Goal: Transaction & Acquisition: Purchase product/service

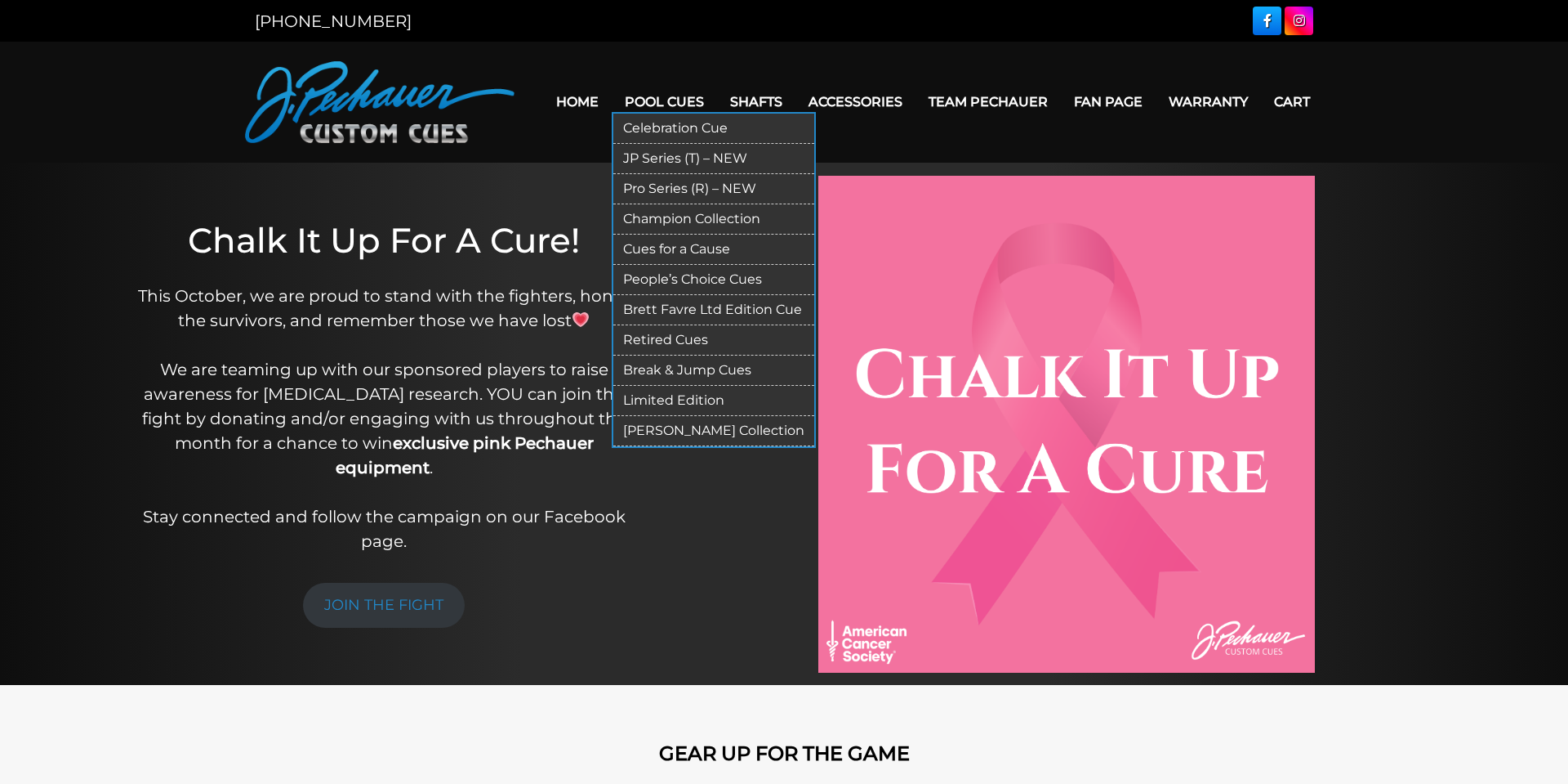
click at [677, 190] on link "Pro Series (R) – NEW" at bounding box center [714, 190] width 201 height 31
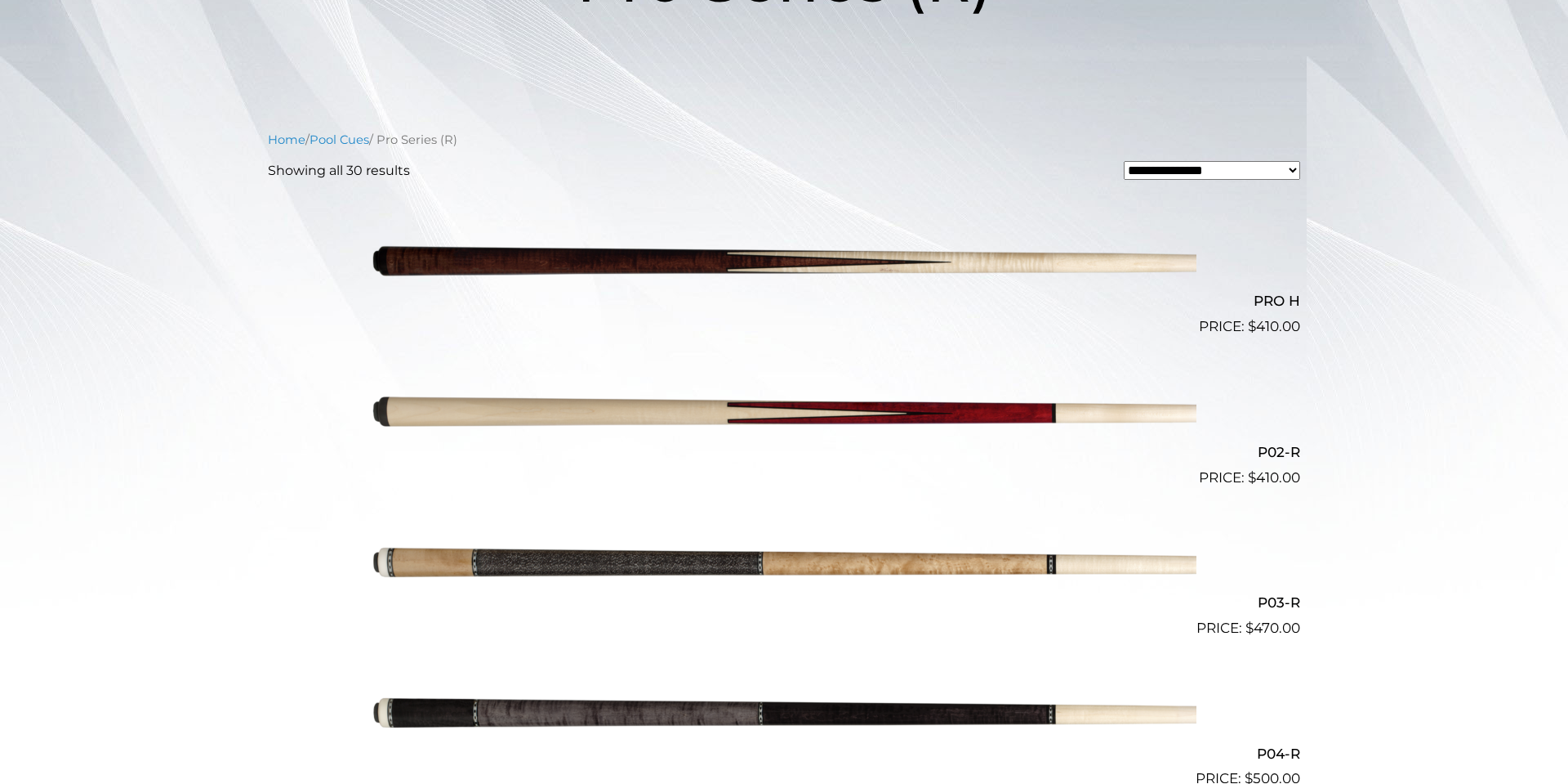
scroll to position [361, 0]
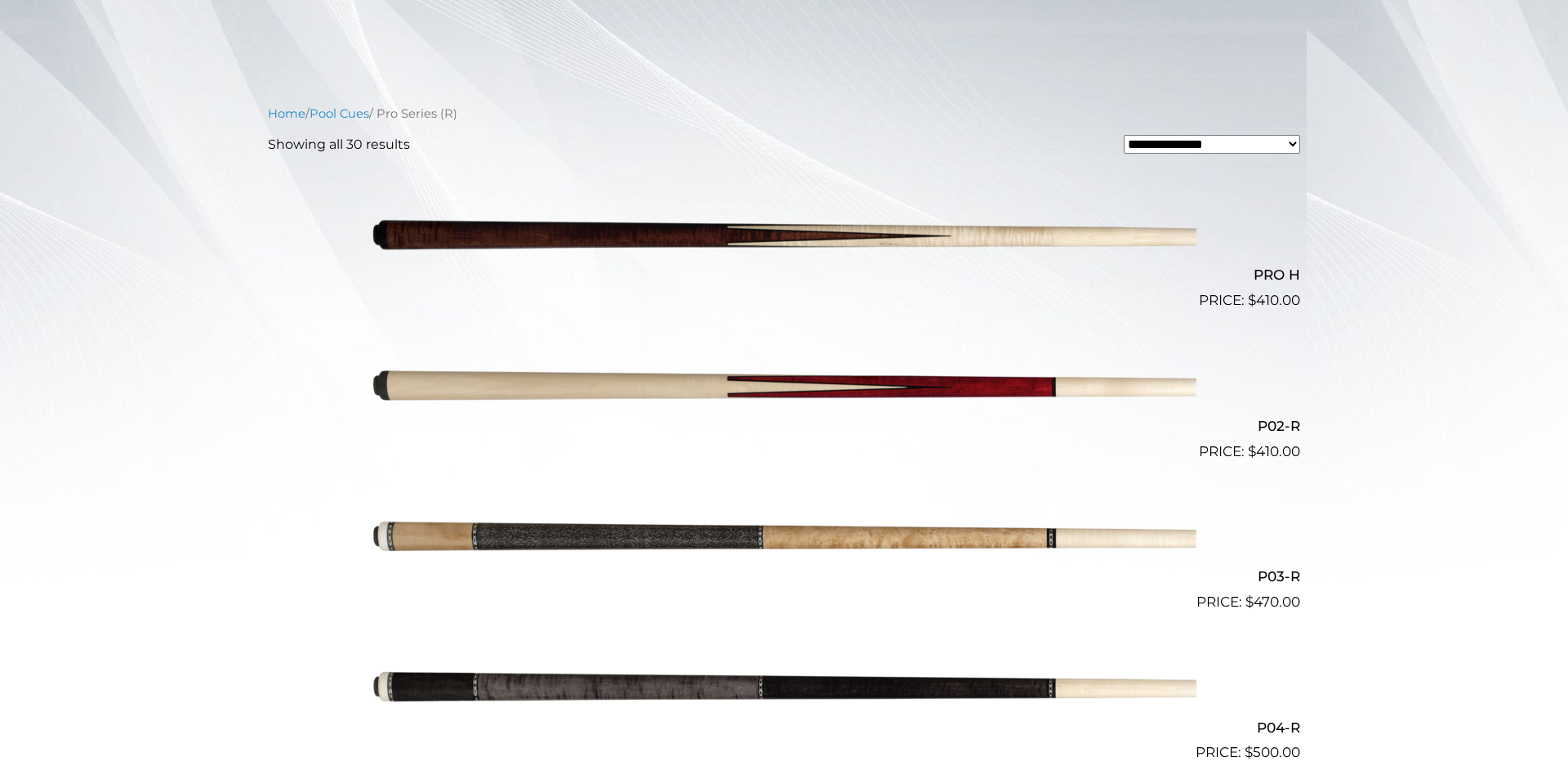
click at [667, 389] on img at bounding box center [784, 387] width 825 height 138
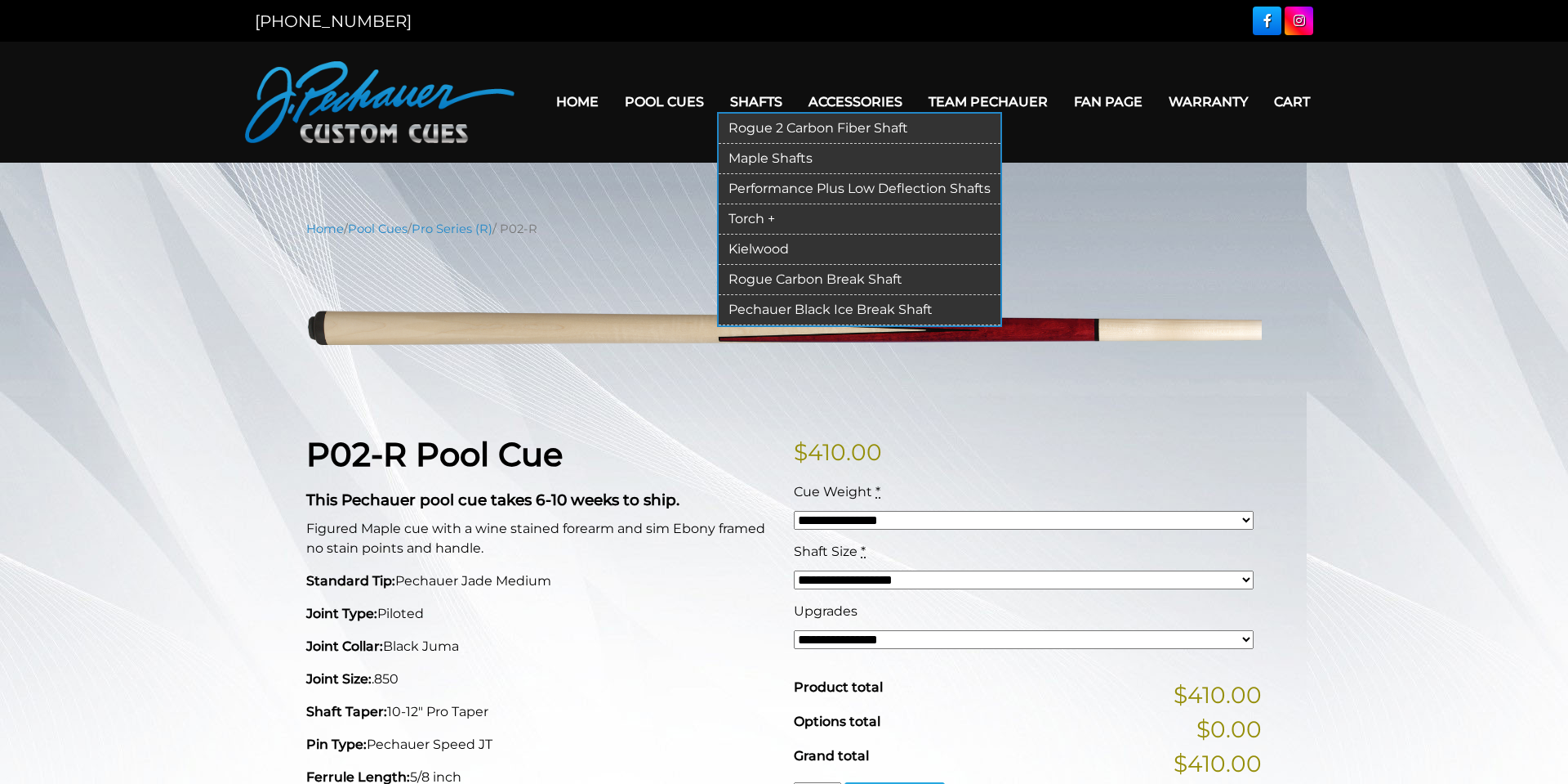
click at [769, 129] on link "Rogue 2 Carbon Fiber Shaft" at bounding box center [860, 129] width 282 height 31
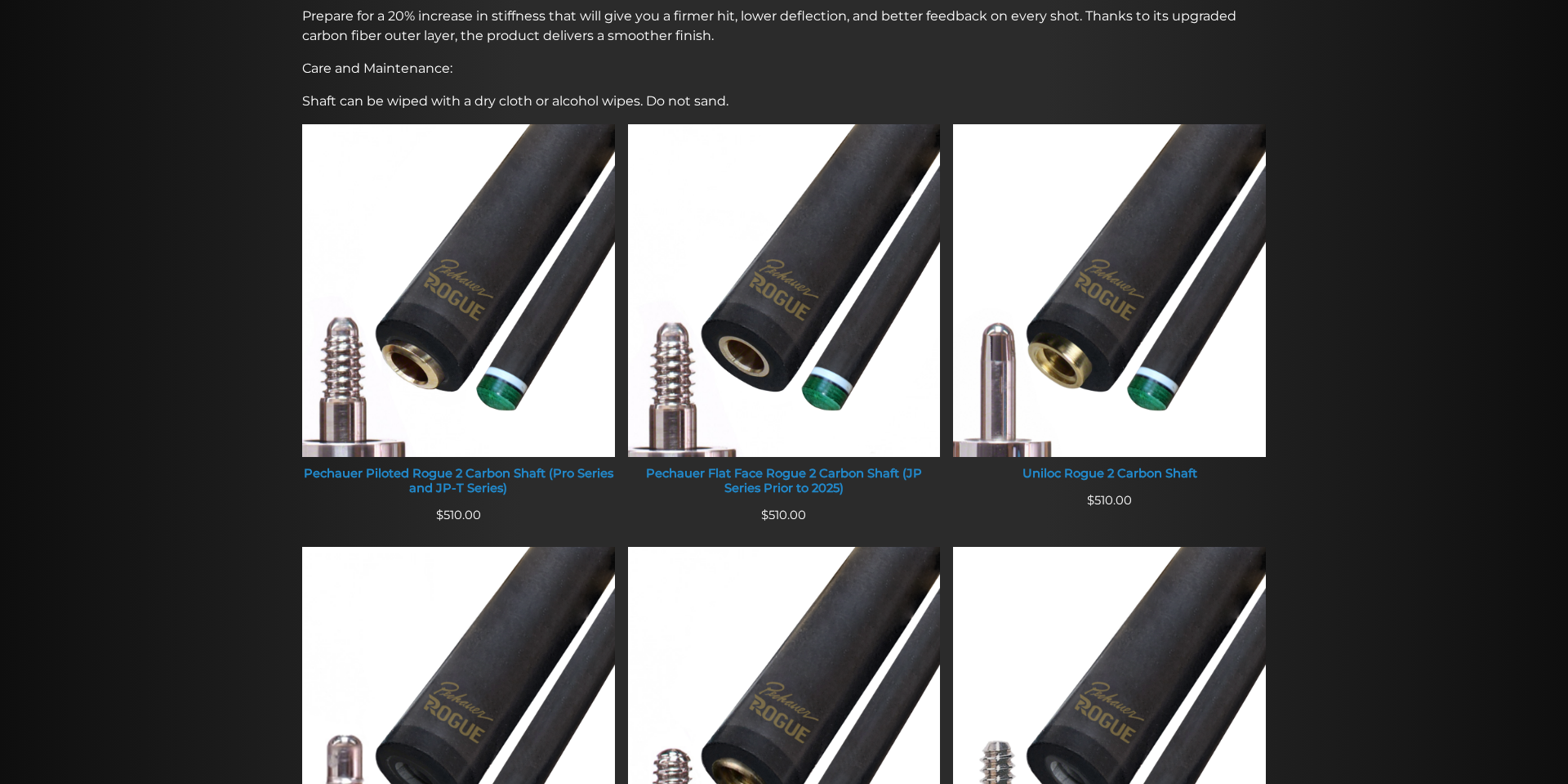
scroll to position [588, 0]
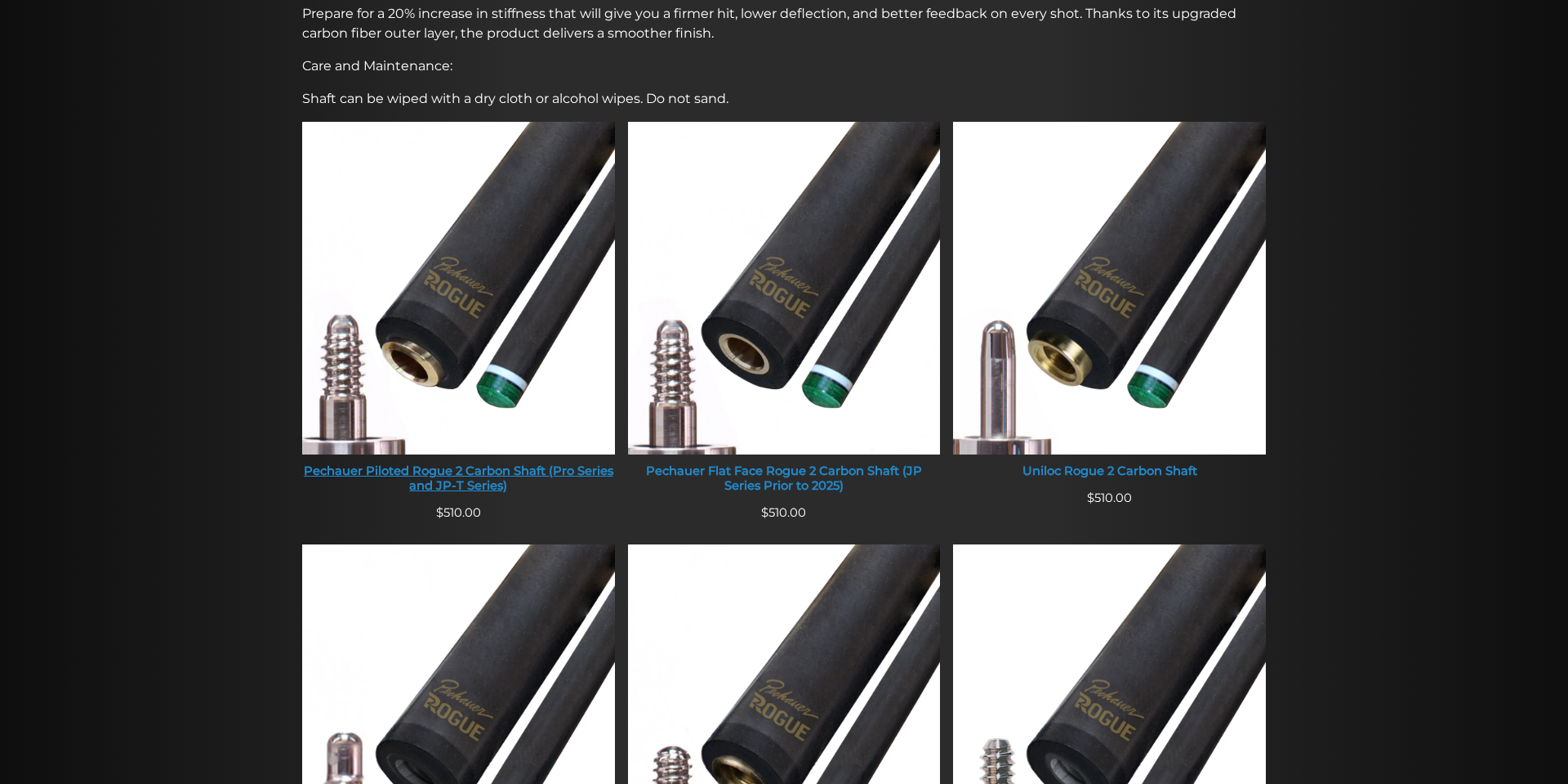
click at [464, 481] on div "Pechauer Piloted Rogue 2 Carbon Shaft (Pro Series and JP-T Series)" at bounding box center [458, 478] width 313 height 29
